Goal: Transaction & Acquisition: Purchase product/service

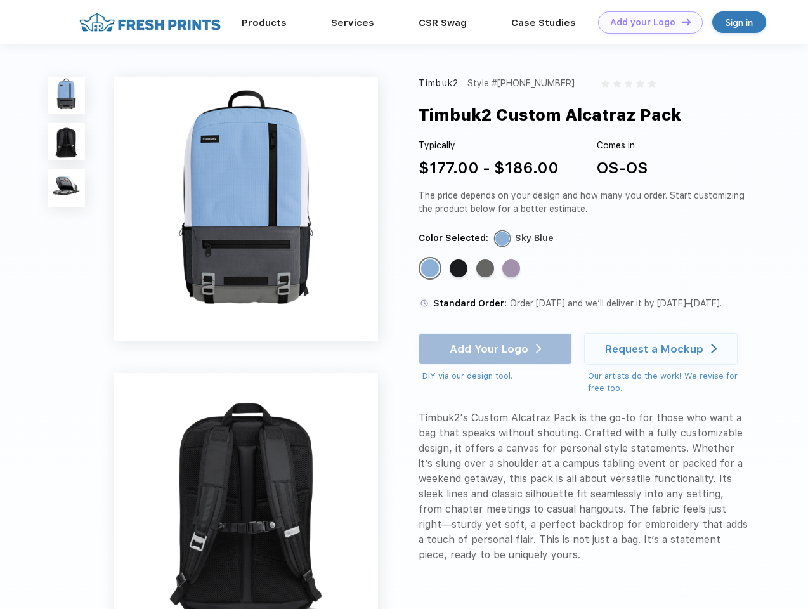
click at [645, 22] on link "Add your Logo Design Tool" at bounding box center [650, 22] width 105 height 22
click at [0, 0] on div "Design Tool" at bounding box center [0, 0] width 0 height 0
click at [680, 22] on link "Add your Logo Design Tool" at bounding box center [650, 22] width 105 height 22
click at [67, 95] on img at bounding box center [66, 95] width 37 height 37
click at [67, 142] on img at bounding box center [66, 141] width 37 height 37
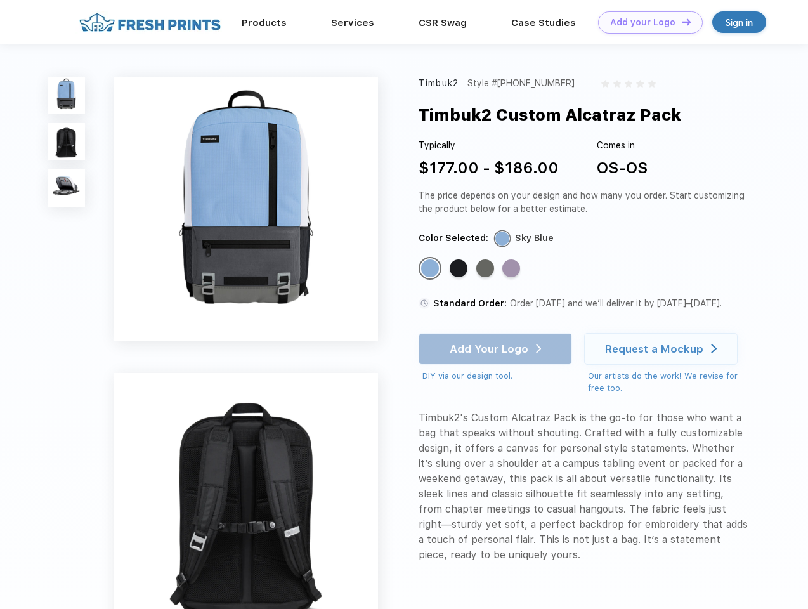
click at [67, 188] on img at bounding box center [66, 187] width 37 height 37
click at [431, 269] on div "Standard Color" at bounding box center [430, 268] width 18 height 18
click at [460, 269] on div "Standard Color" at bounding box center [458, 268] width 18 height 18
click at [486, 269] on div "Standard Color" at bounding box center [485, 268] width 18 height 18
click at [512, 269] on div "Standard Color" at bounding box center [511, 268] width 18 height 18
